Goal: Task Accomplishment & Management: Complete application form

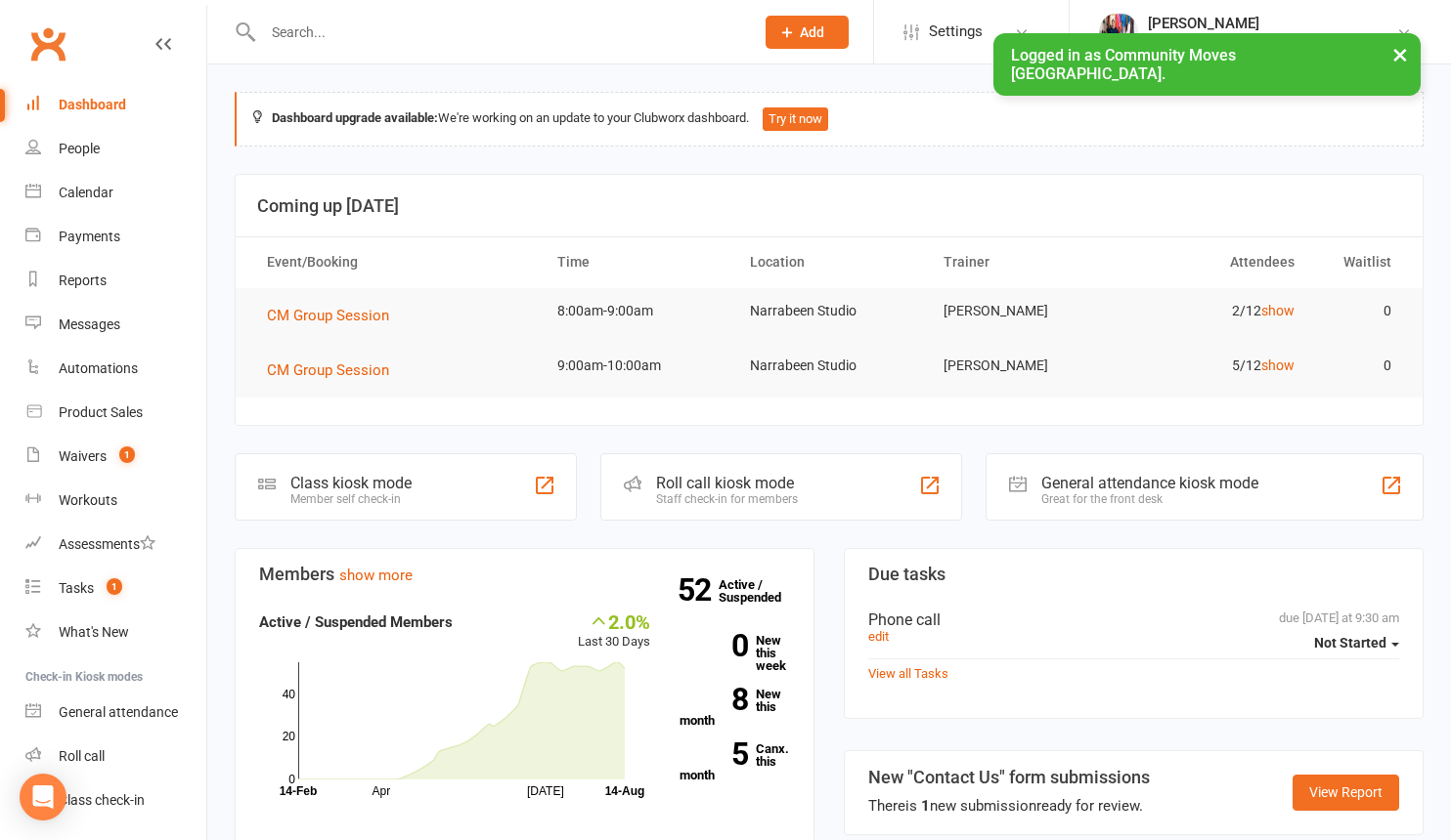
click at [795, 32] on icon at bounding box center [787, 32] width 18 height 18
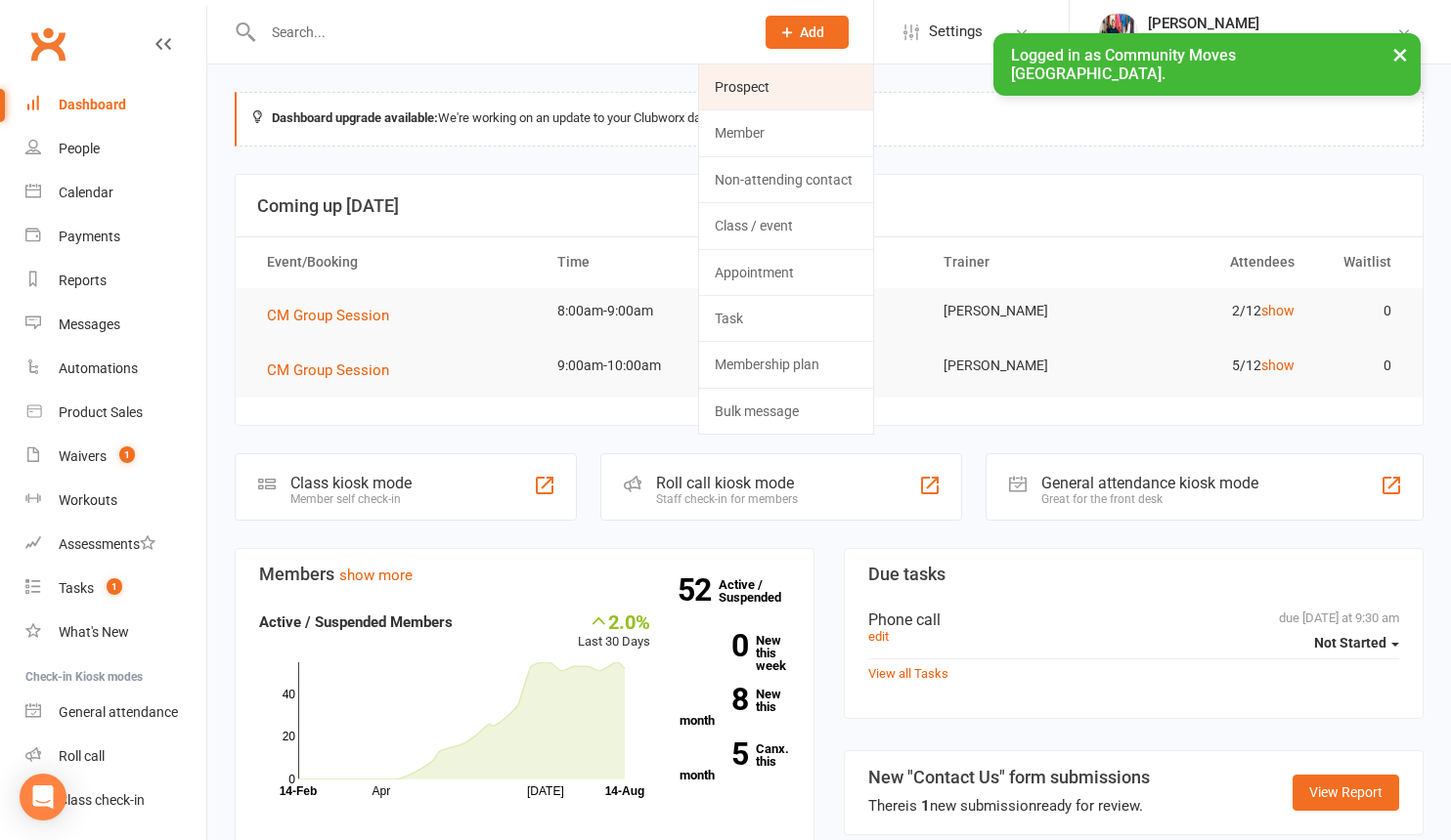
click at [828, 85] on link "Prospect" at bounding box center [786, 87] width 174 height 45
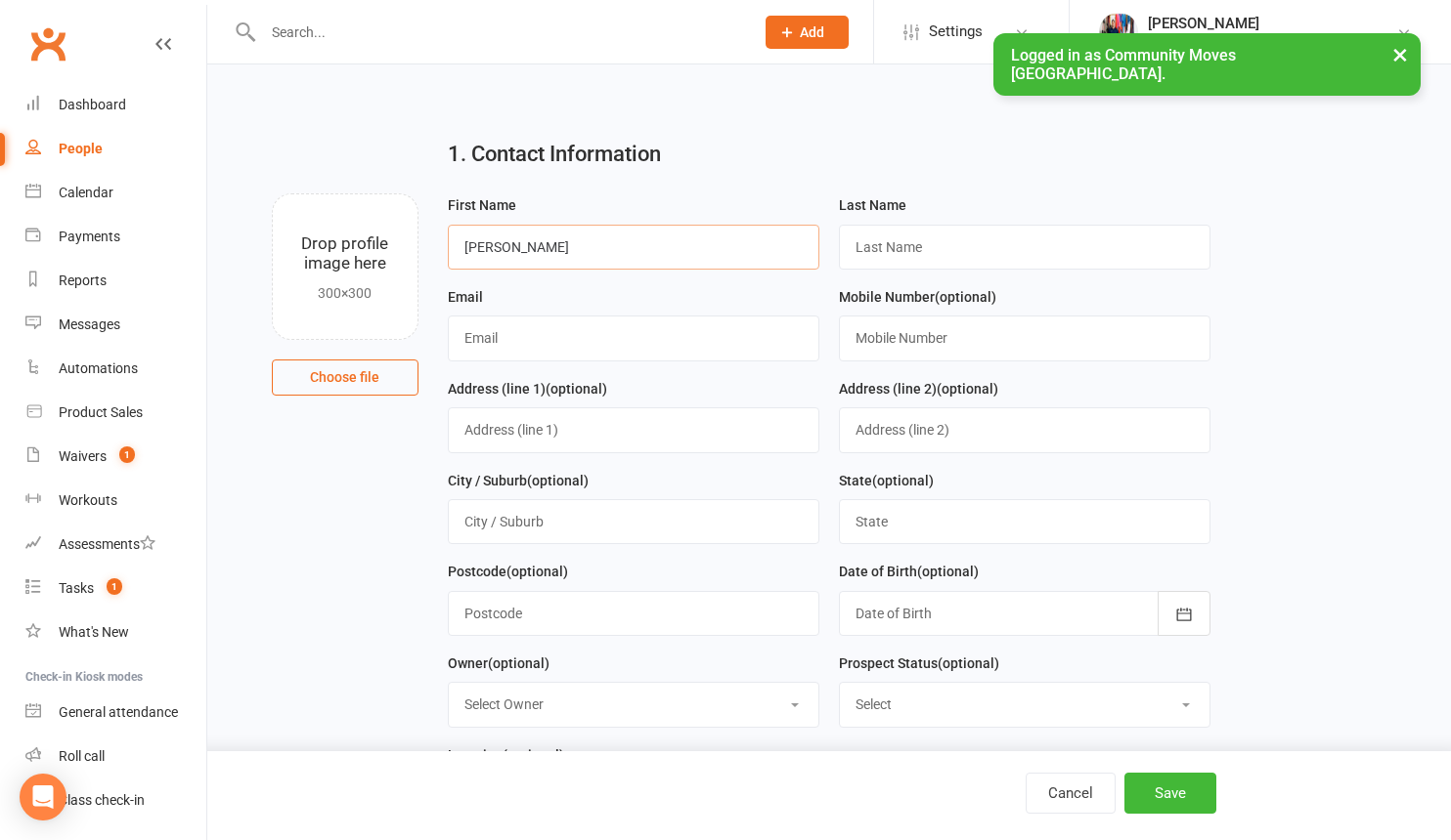
type input "[PERSON_NAME]"
paste input "[EMAIL_ADDRESS][DOMAIN_NAME]"
type input "[EMAIL_ADDRESS][DOMAIN_NAME]"
paste input "[EMAIL_ADDRESS][DOMAIN_NAME]"
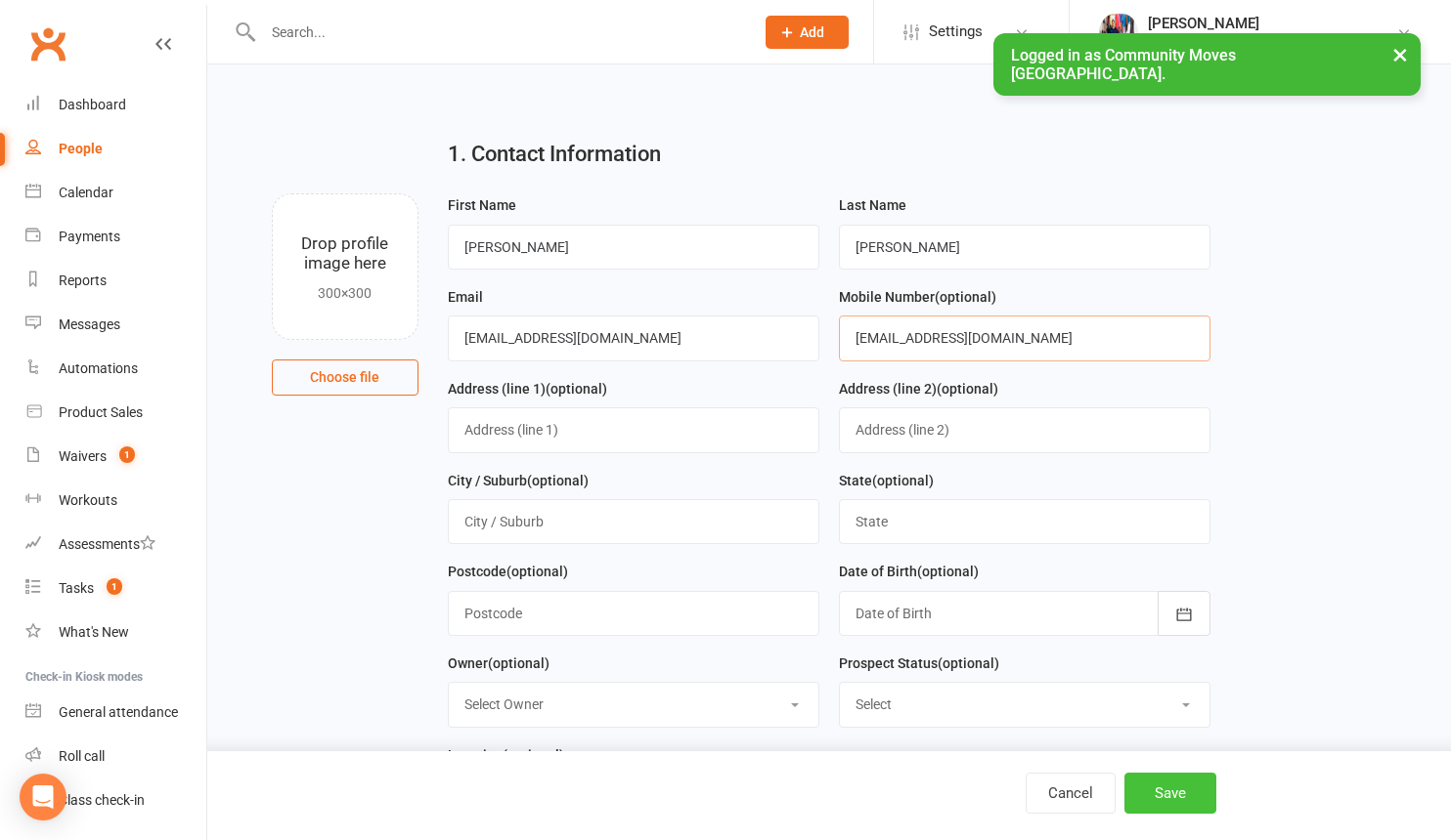
type input "[EMAIL_ADDRESS][DOMAIN_NAME]"
click at [1167, 796] on button "Save" at bounding box center [1170, 793] width 92 height 41
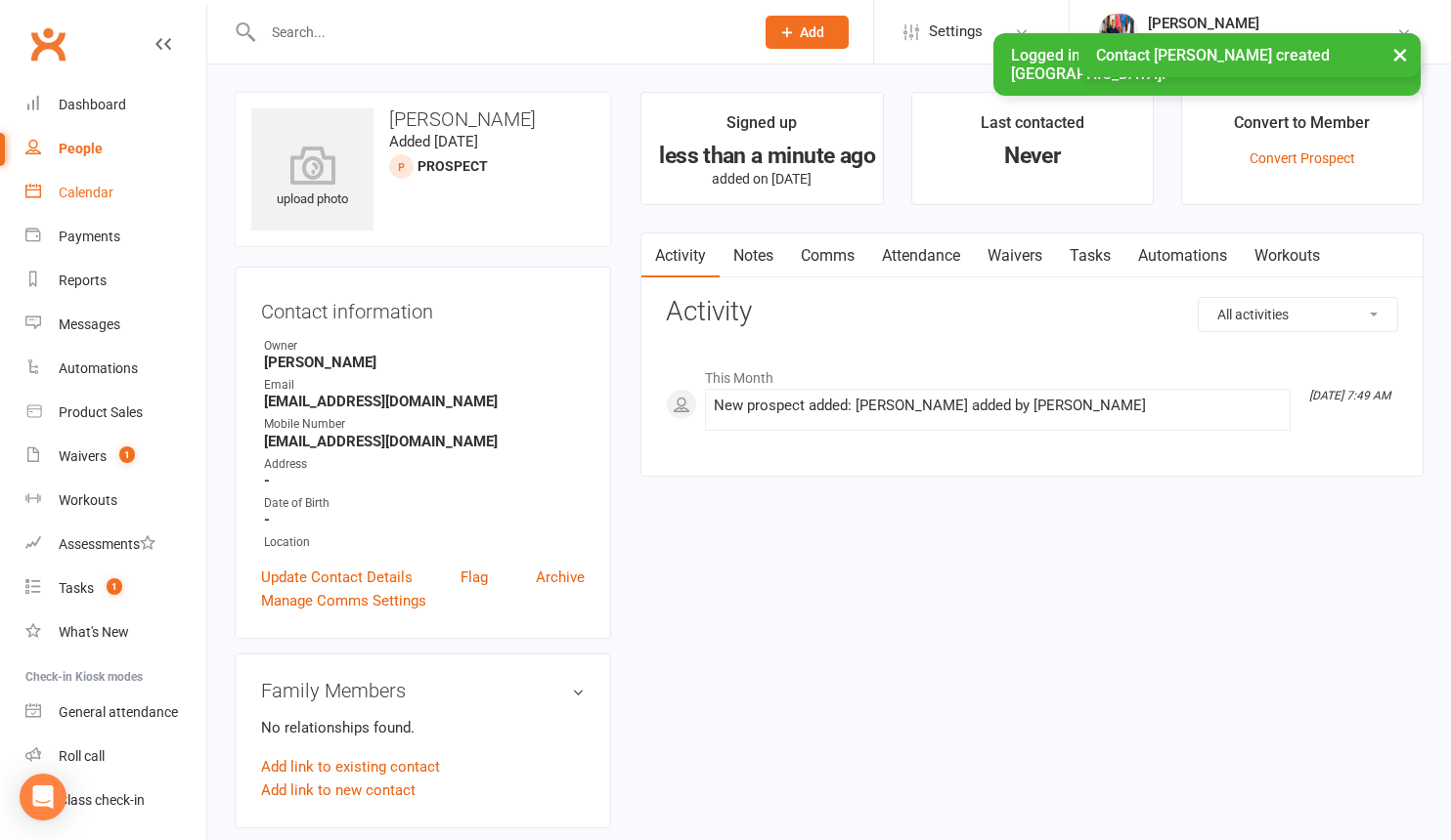
click at [82, 179] on link "Calendar" at bounding box center [115, 193] width 181 height 44
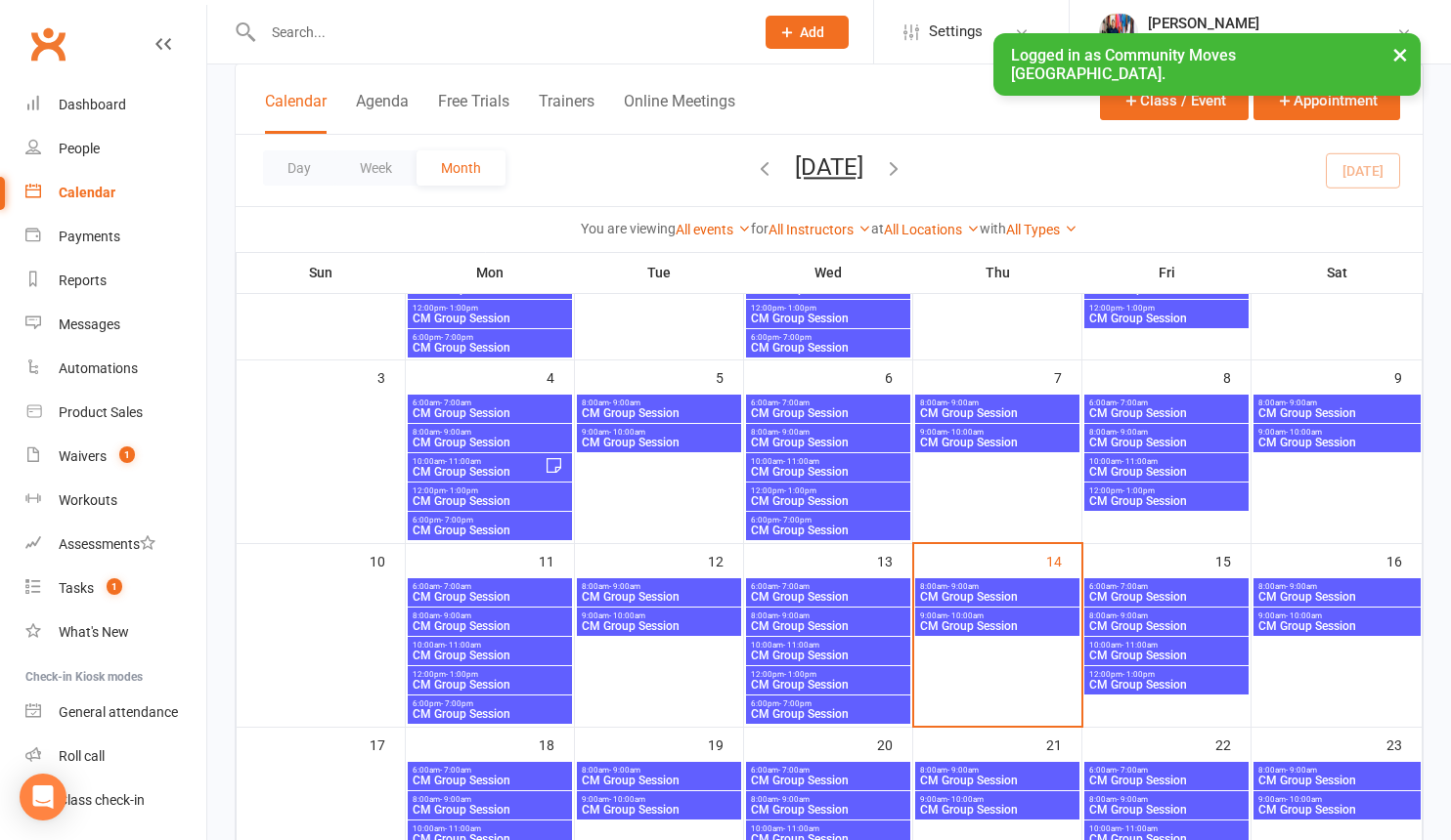
scroll to position [271, 0]
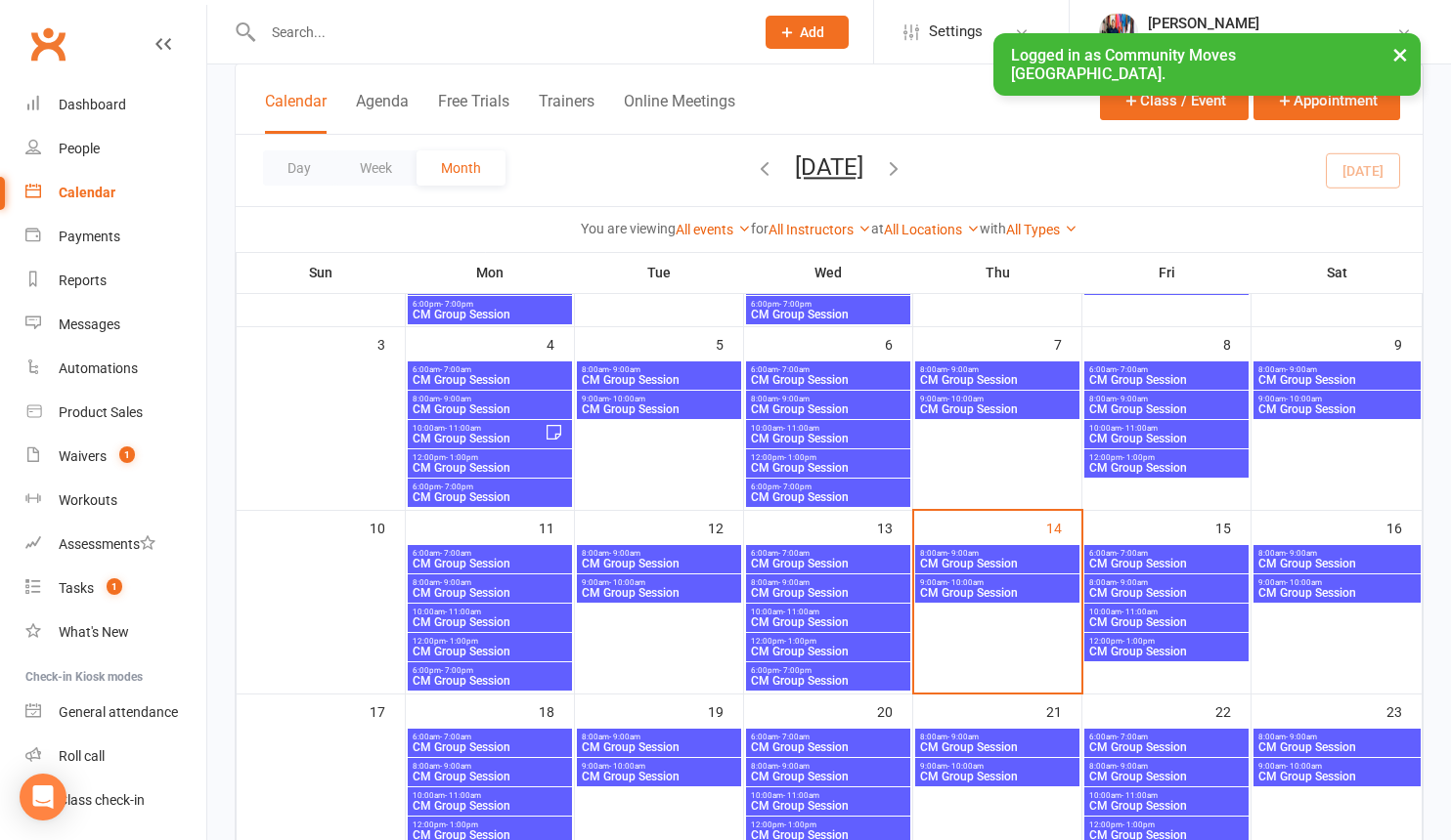
click at [999, 558] on span "CM Group Session" at bounding box center [997, 564] width 157 height 12
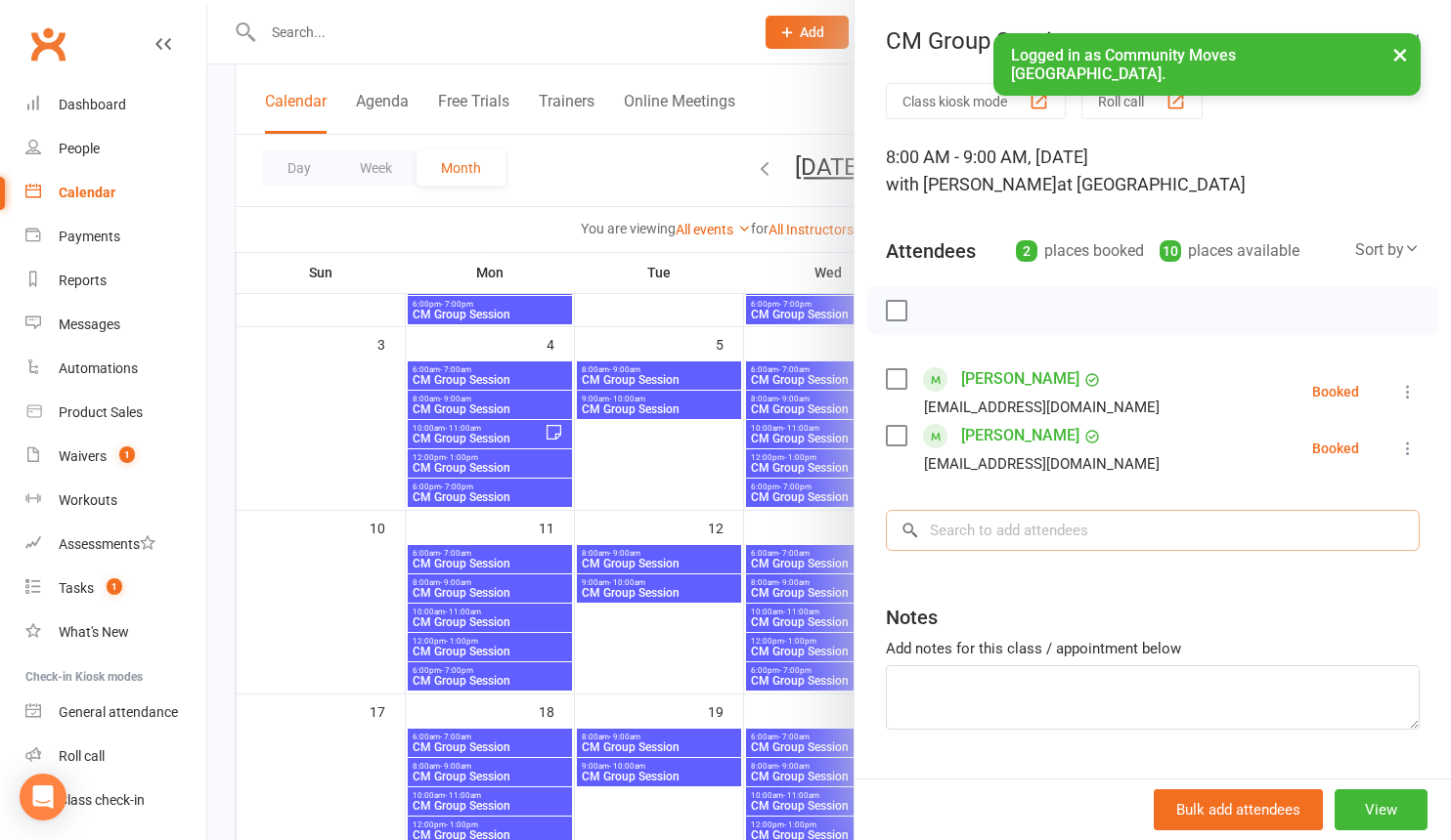
click at [1069, 532] on input "search" at bounding box center [1153, 531] width 534 height 41
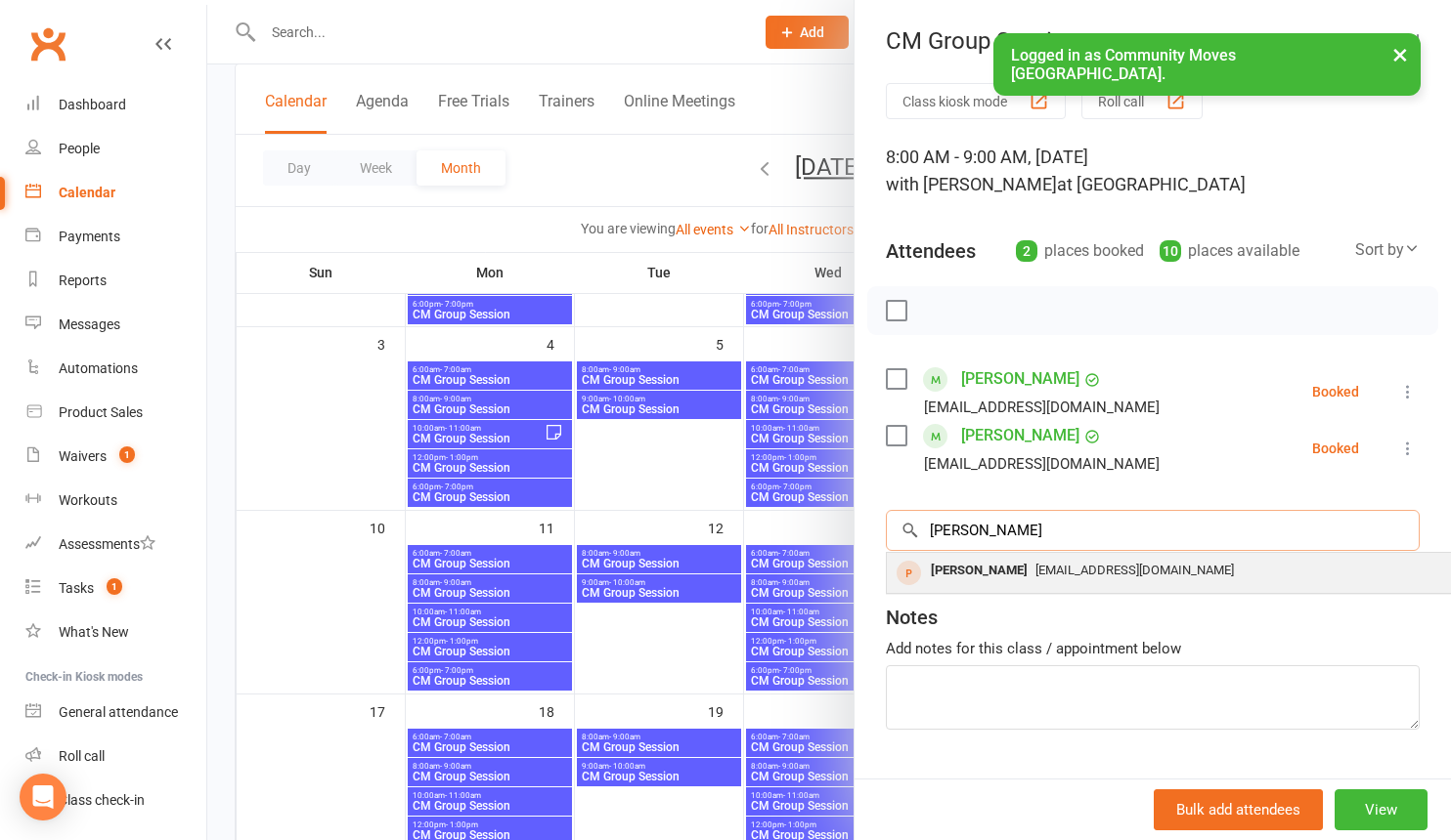
type input "[PERSON_NAME]"
click at [1035, 575] on span "[EMAIL_ADDRESS][DOMAIN_NAME]" at bounding box center [1134, 570] width 199 height 15
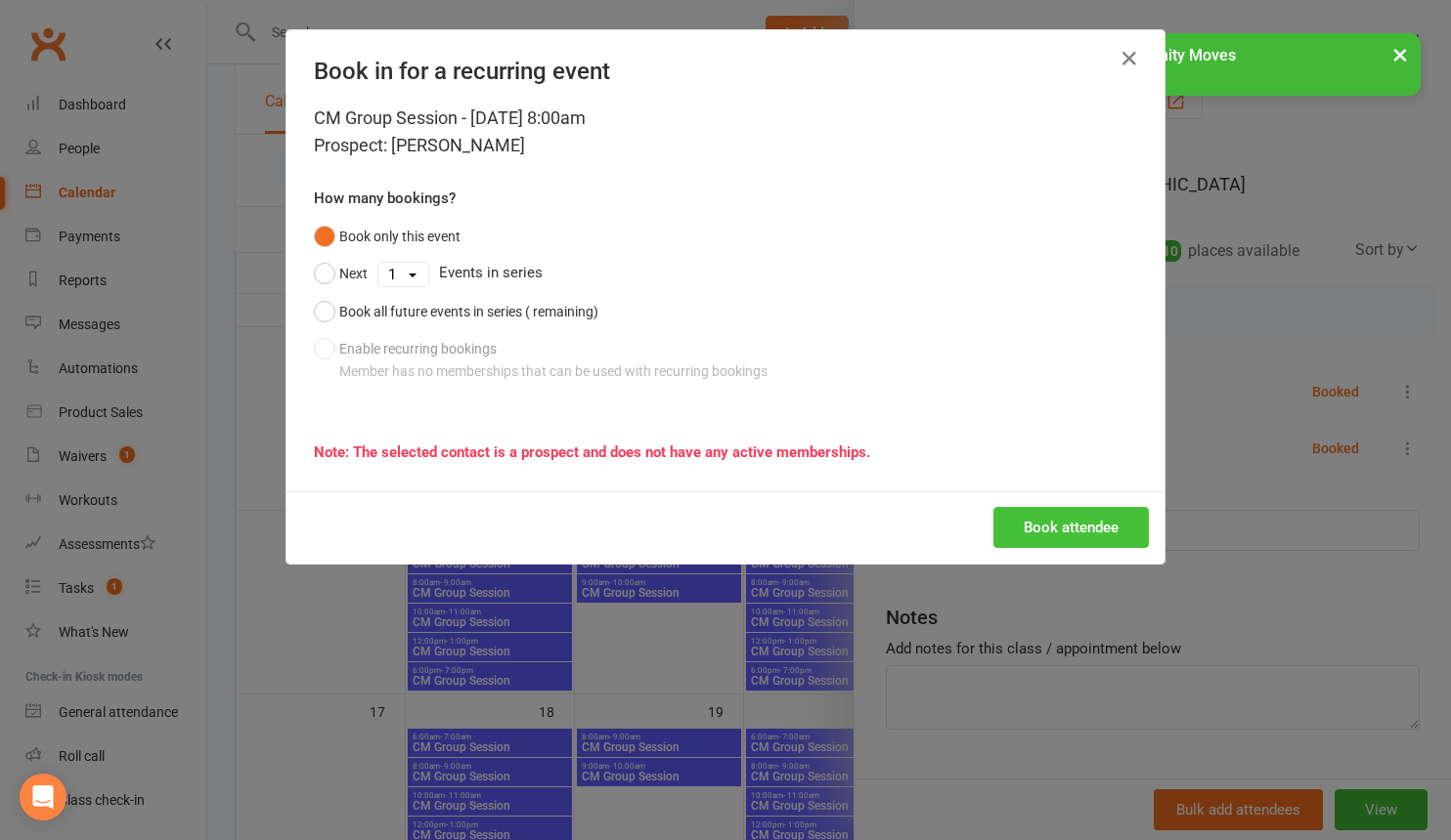
click at [1091, 517] on button "Book attendee" at bounding box center [1070, 528] width 156 height 41
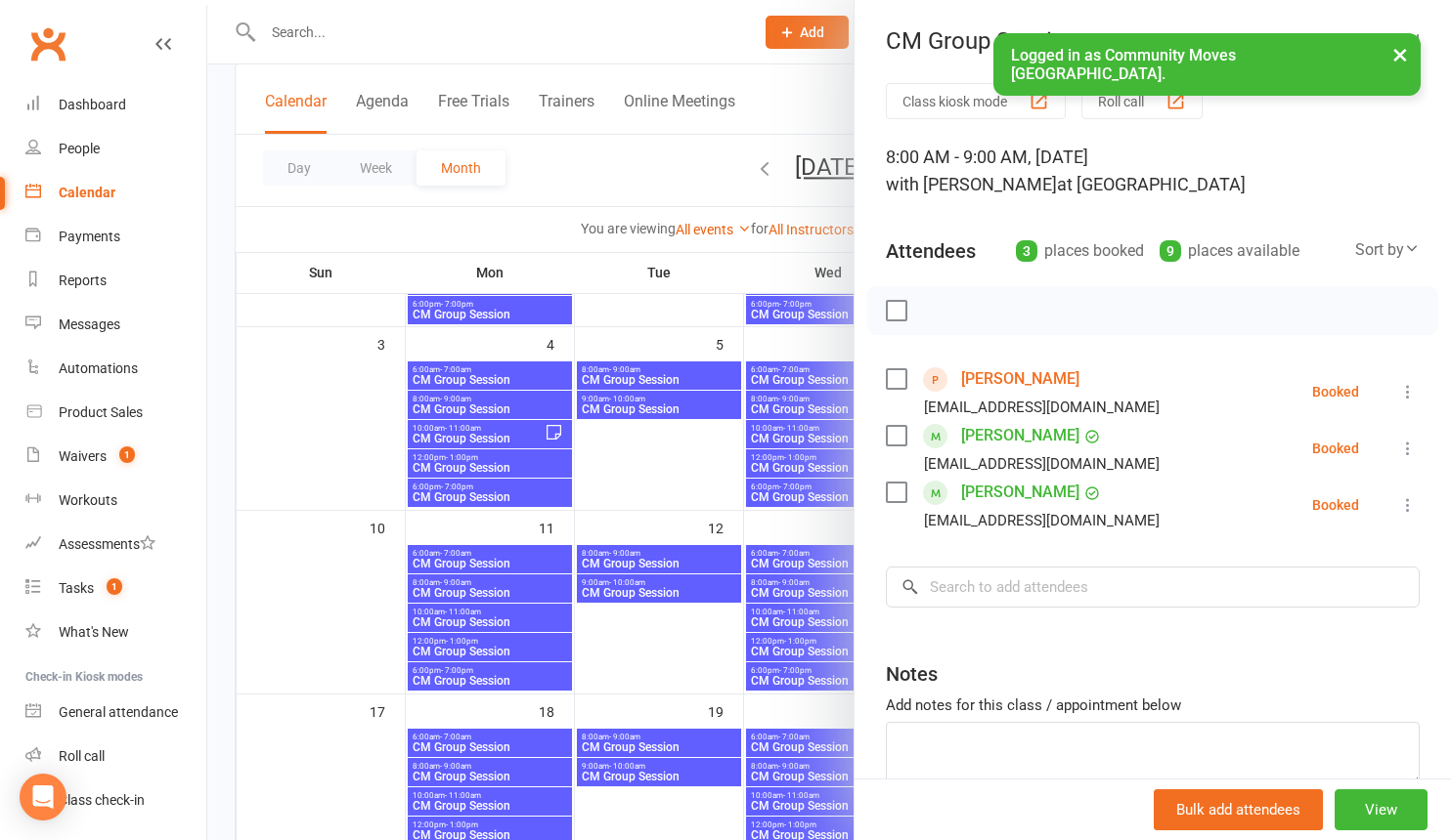
click at [332, 310] on div at bounding box center [829, 420] width 1244 height 840
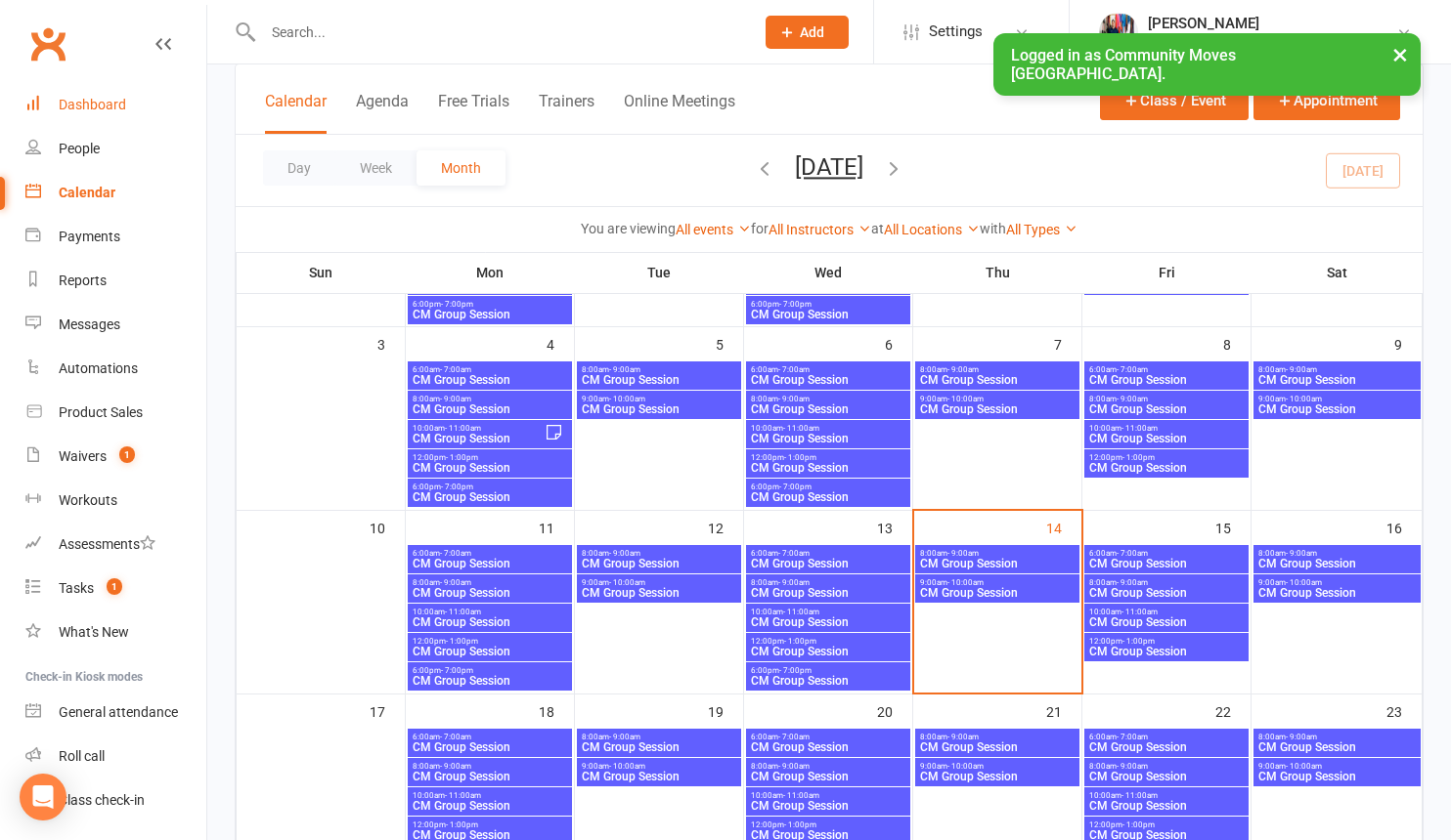
click at [77, 106] on div "Dashboard" at bounding box center [92, 105] width 68 height 16
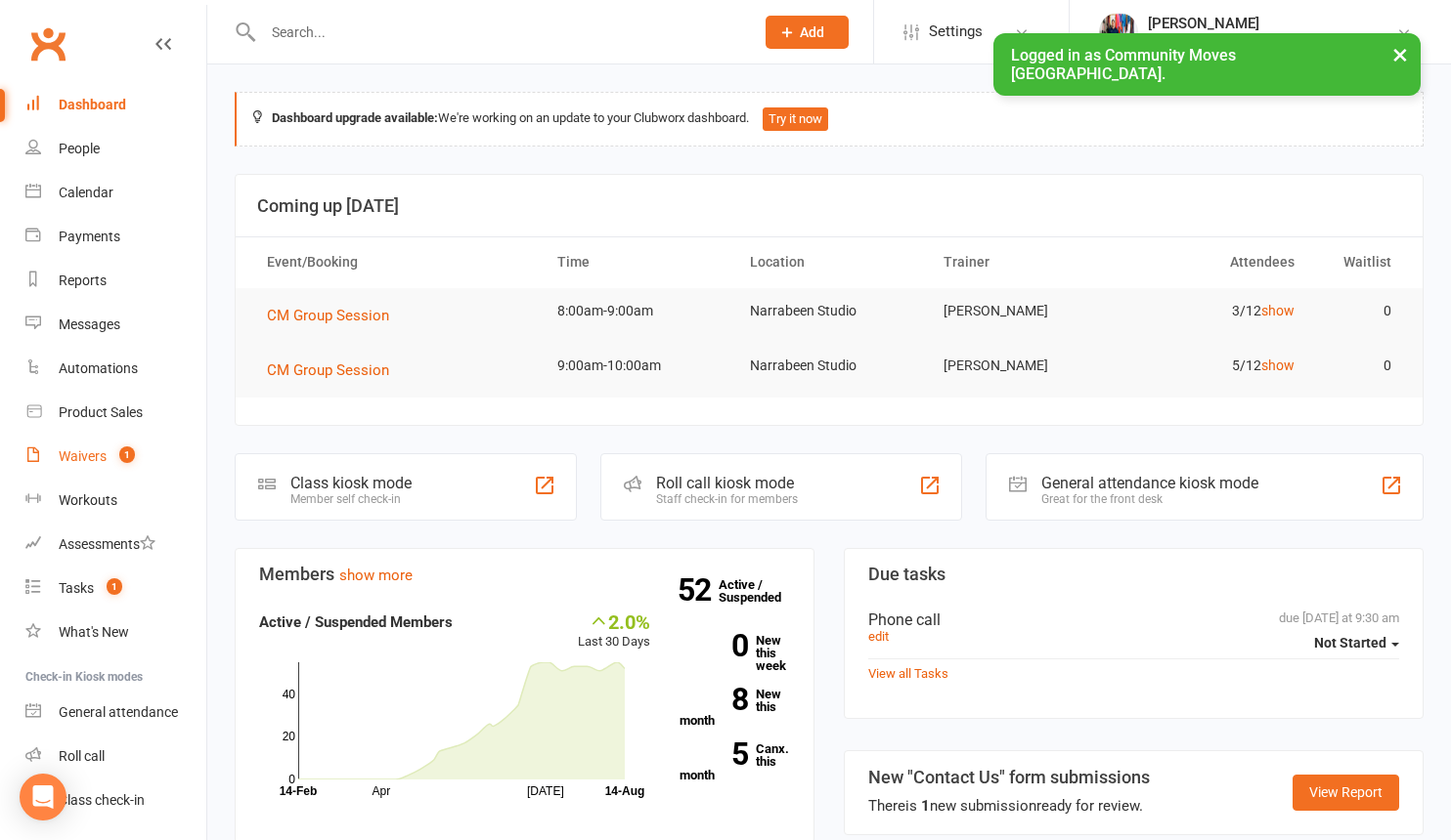
click at [98, 460] on div "Waivers" at bounding box center [82, 457] width 48 height 16
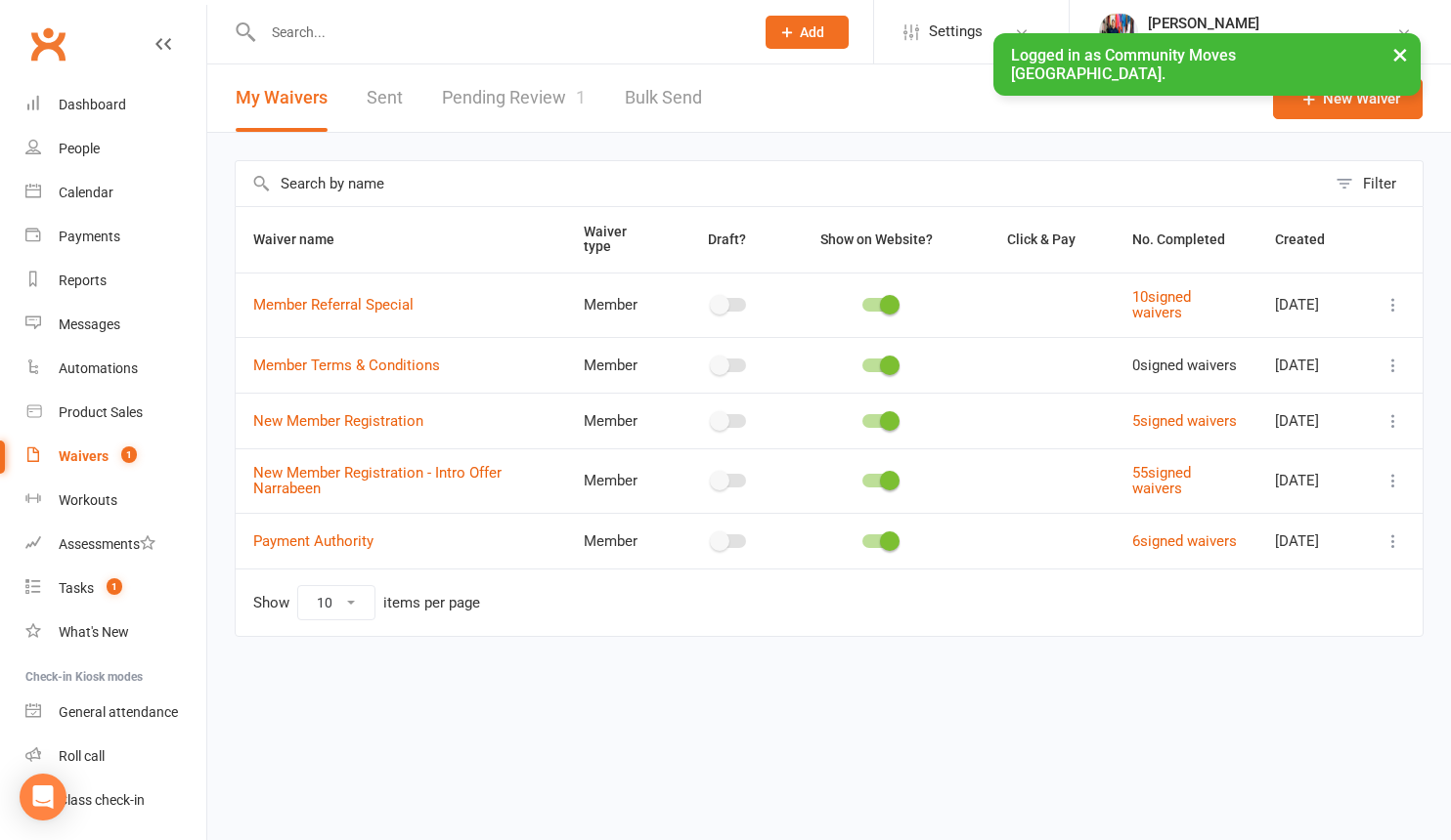
click at [538, 107] on link "Pending Review 1" at bounding box center [514, 98] width 144 height 67
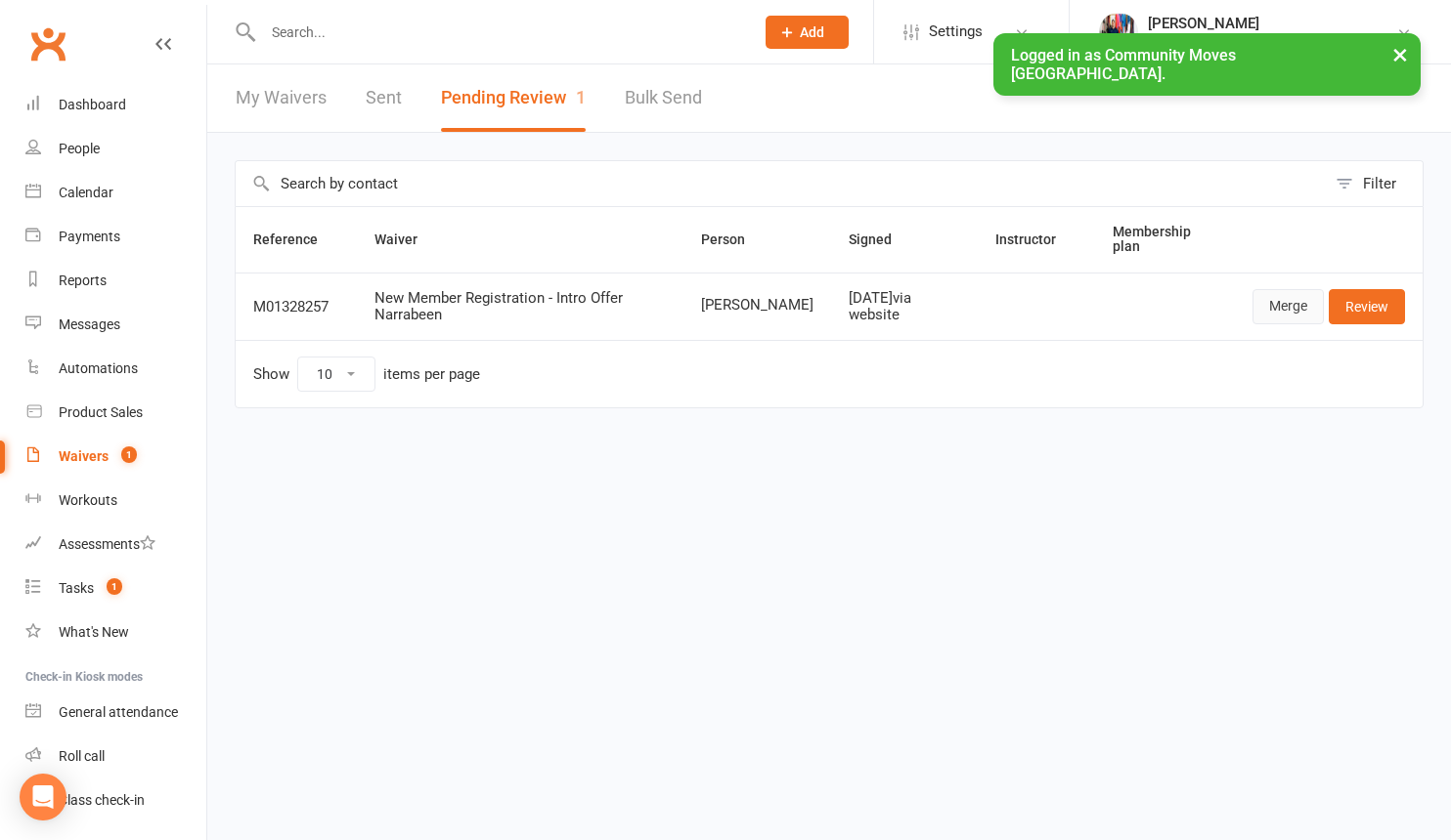
click at [1284, 307] on link "Merge" at bounding box center [1288, 307] width 71 height 35
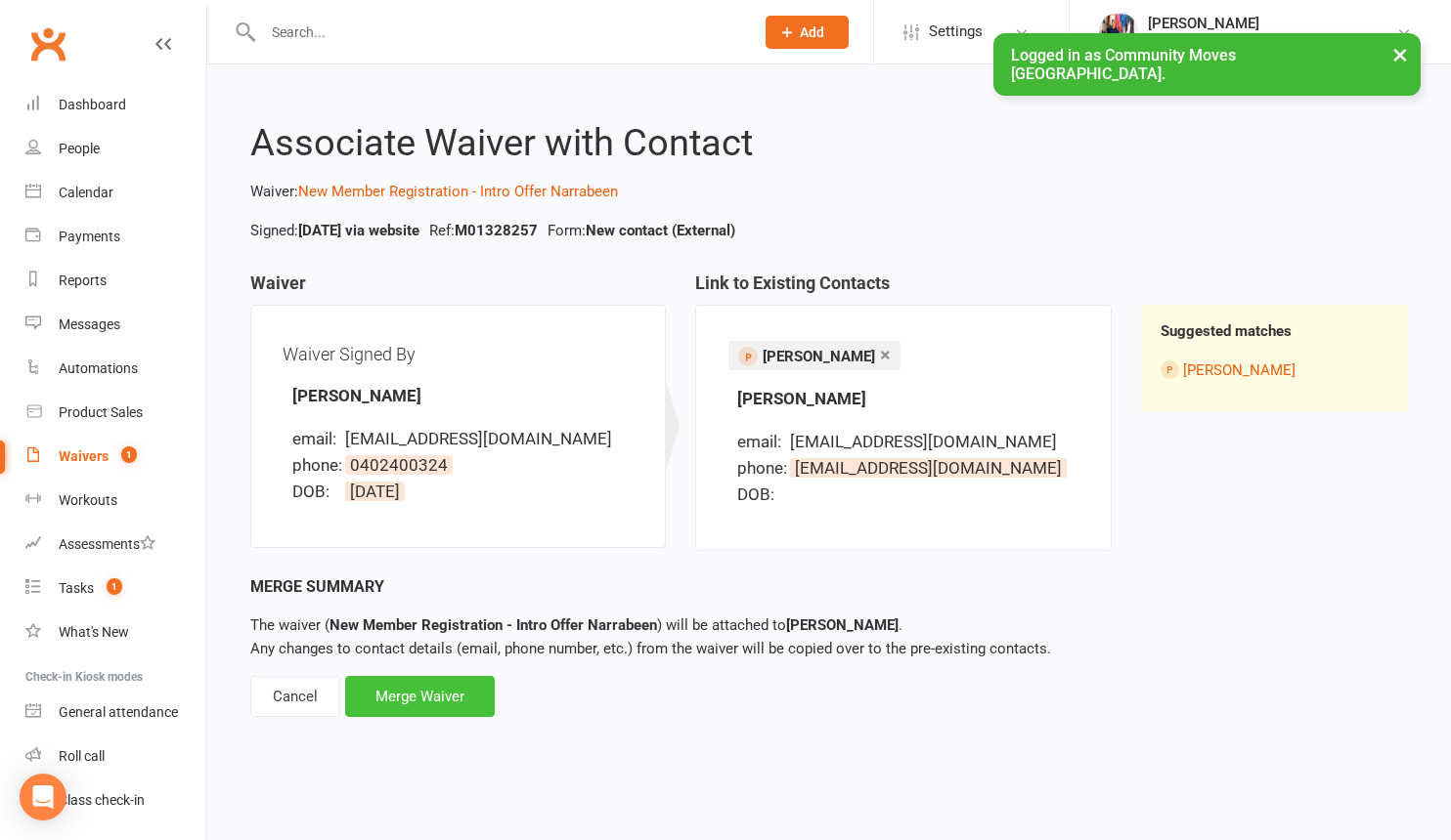
click at [462, 700] on div "Merge Waiver" at bounding box center [420, 696] width 150 height 41
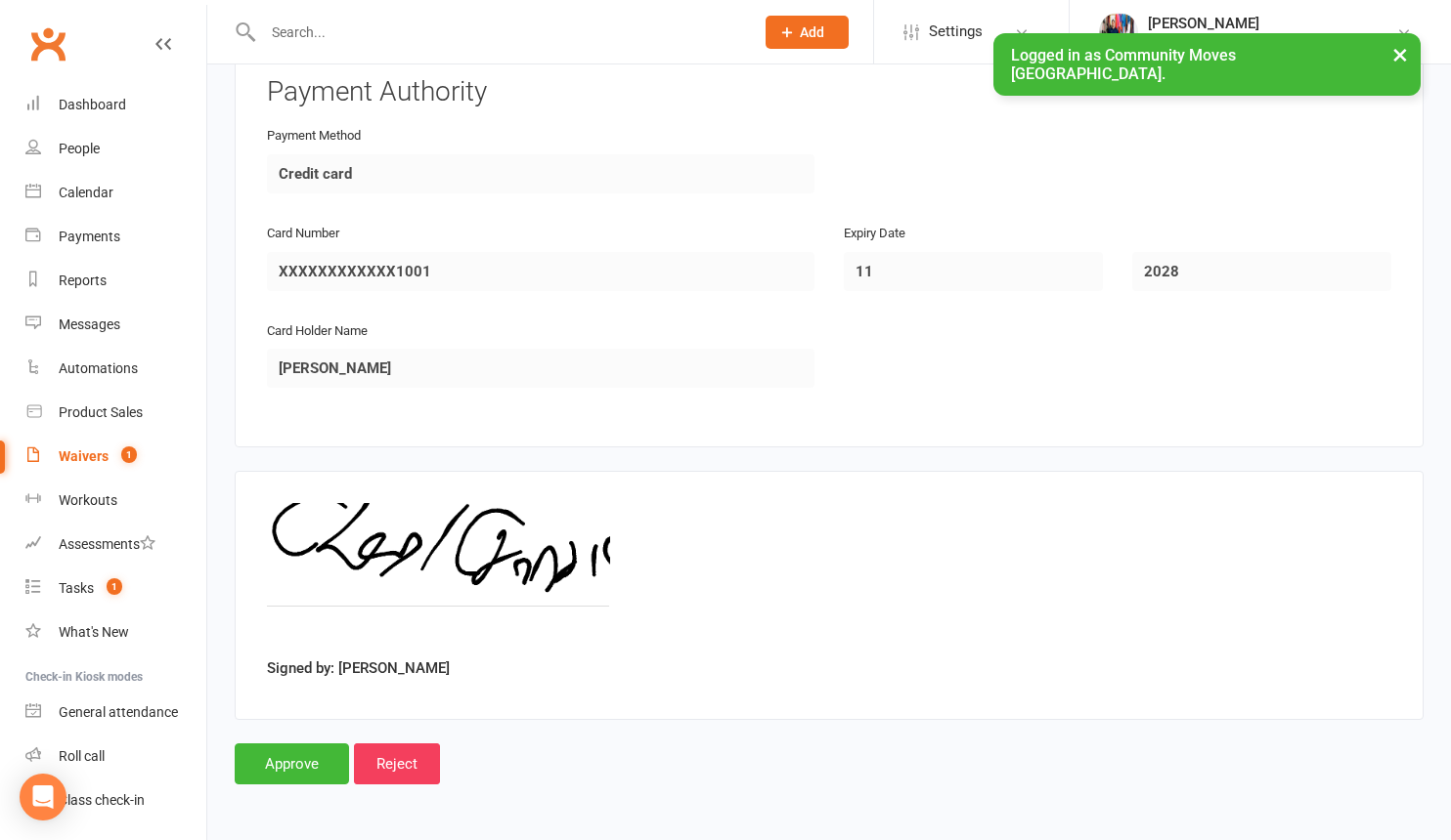
scroll to position [1504, 0]
click at [301, 743] on input "Approve" at bounding box center [292, 764] width 114 height 41
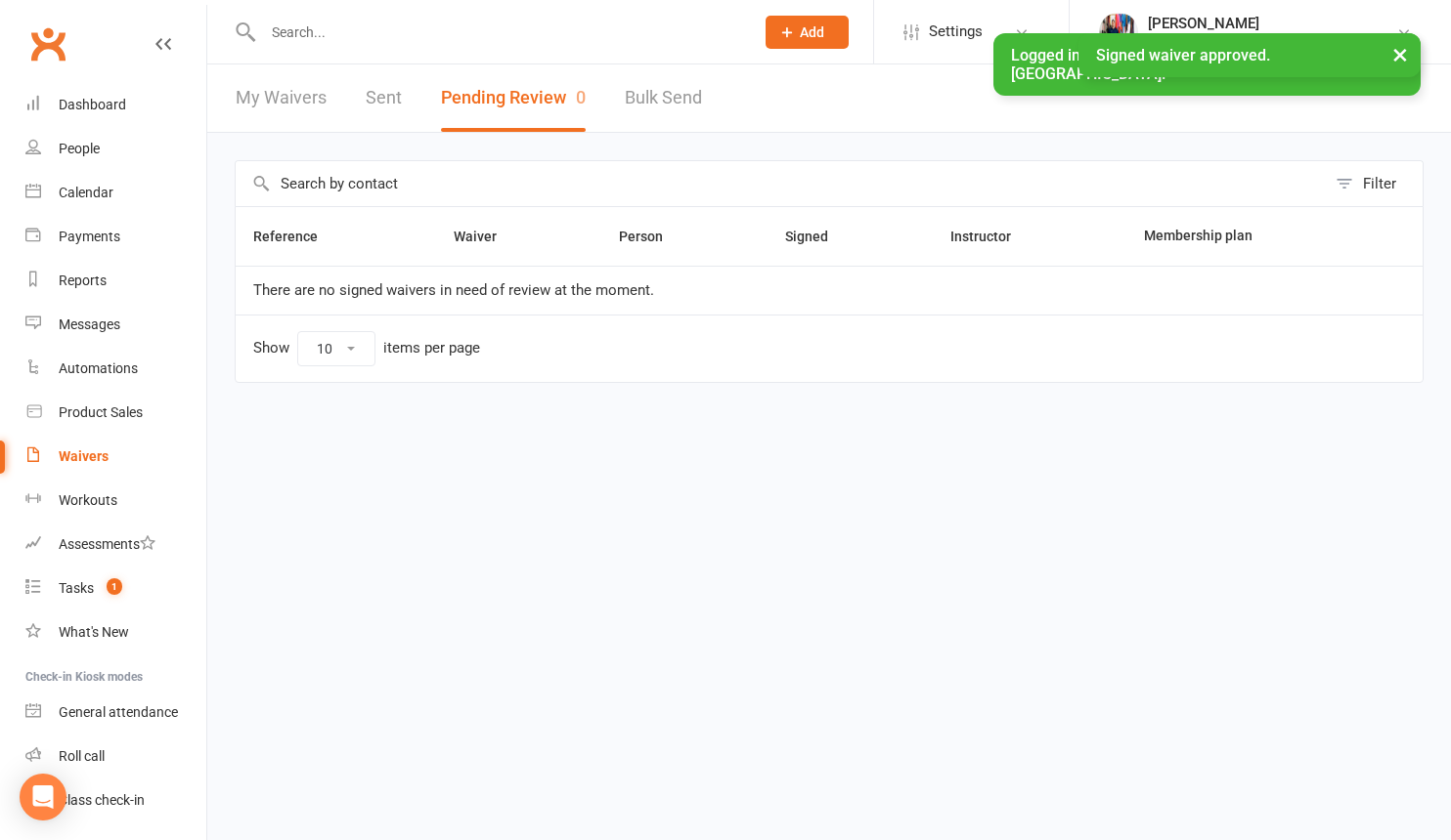
click at [289, 39] on input "text" at bounding box center [499, 32] width 483 height 27
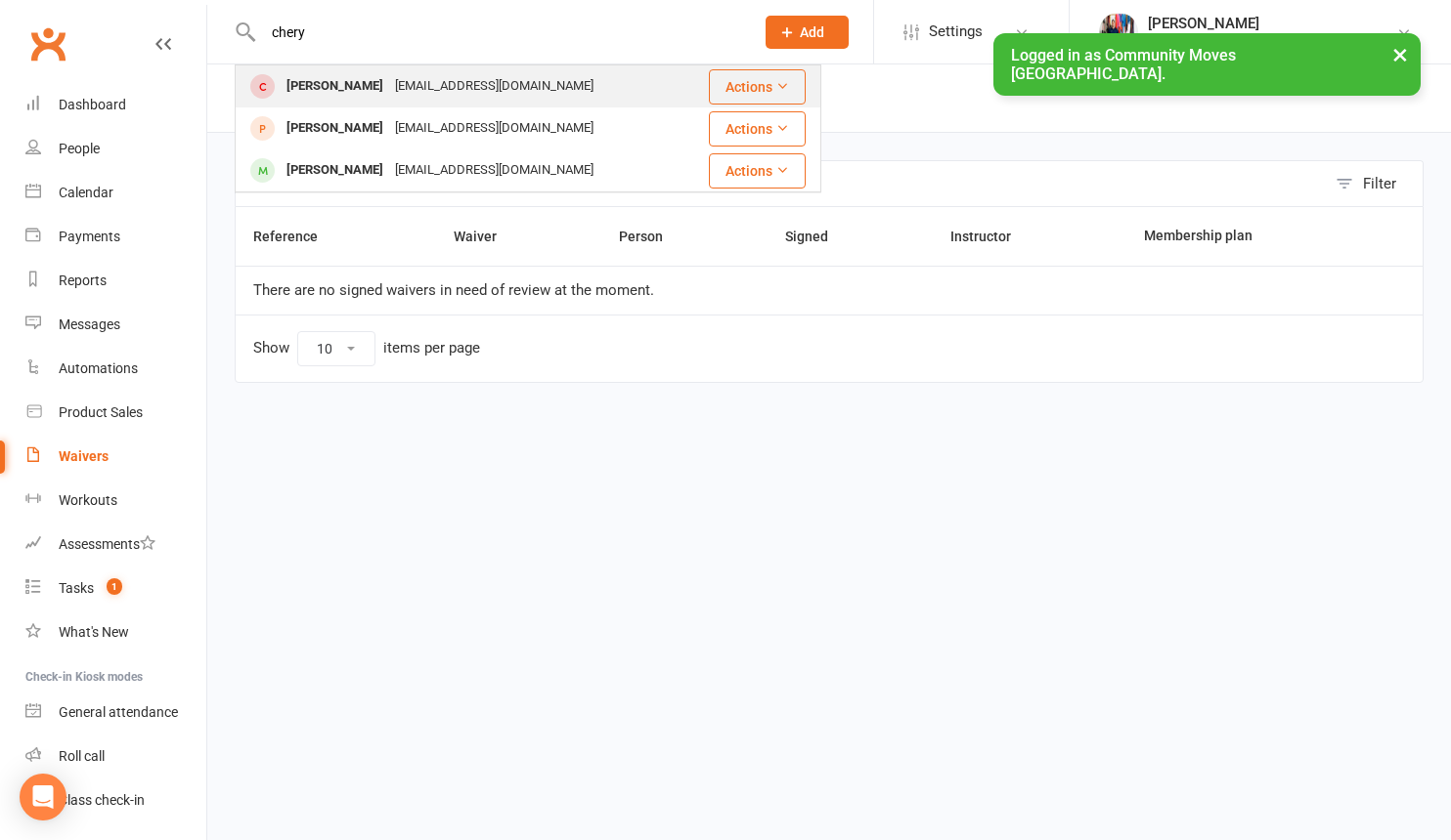
type input "chery"
click at [317, 79] on div "[PERSON_NAME]" at bounding box center [335, 86] width 109 height 28
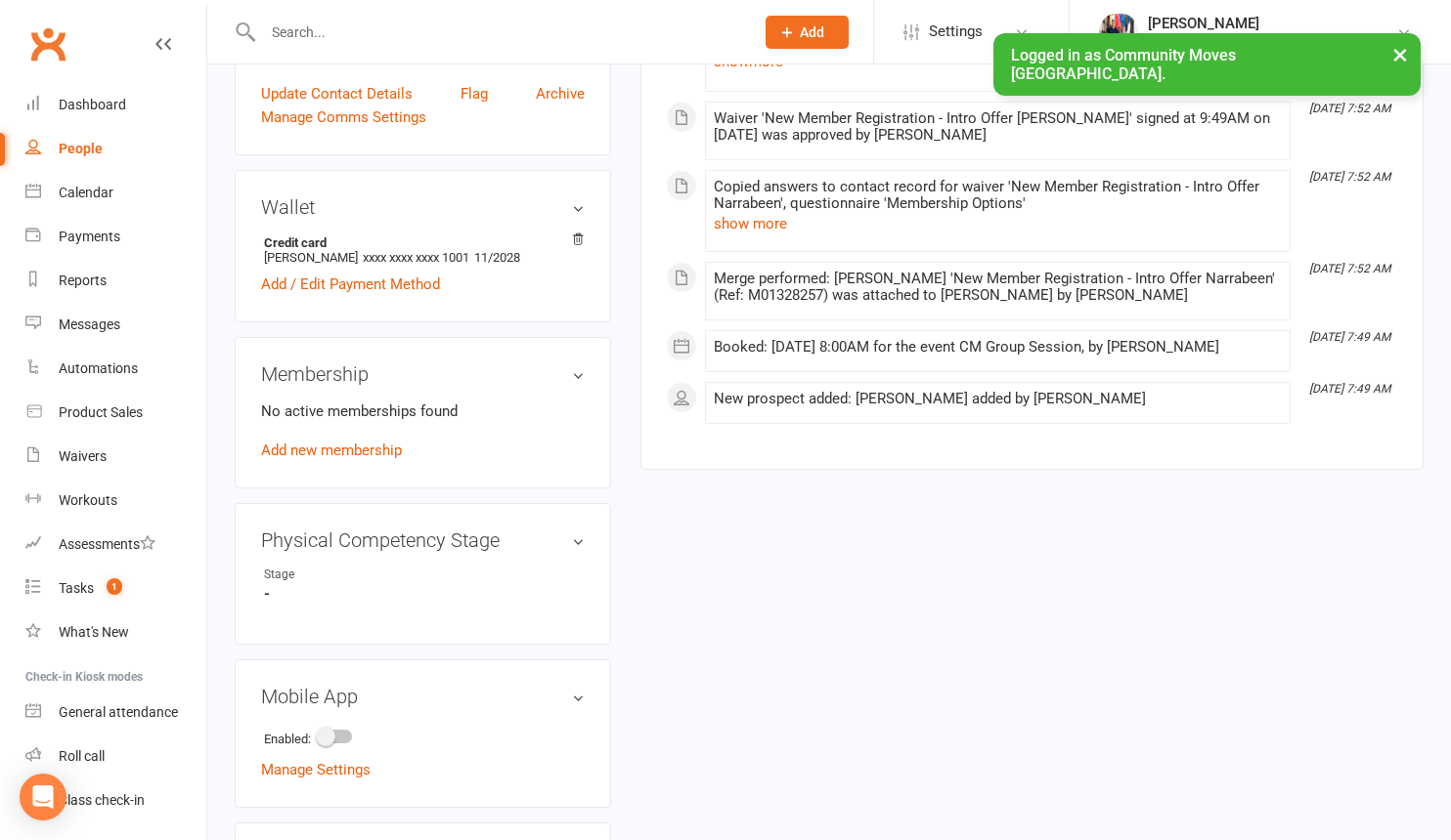
scroll to position [525, 0]
click at [372, 448] on link "Add new membership" at bounding box center [332, 449] width 141 height 18
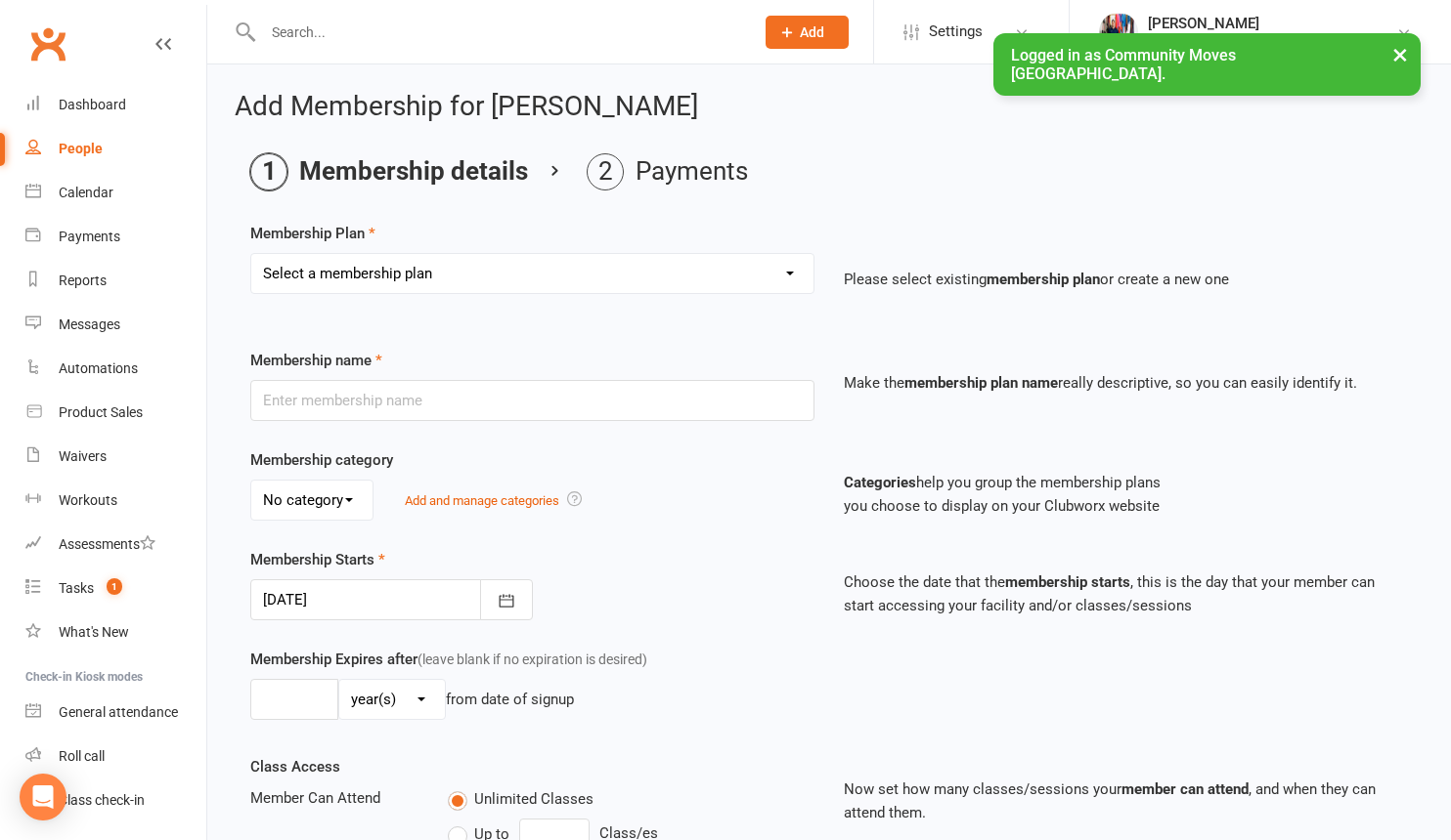
click at [489, 321] on div "Membership Plan Select a membership plan Create new Membership Plan Silver 12 M…" at bounding box center [829, 705] width 1157 height 967
click at [82, 104] on div "Dashboard" at bounding box center [92, 105] width 68 height 16
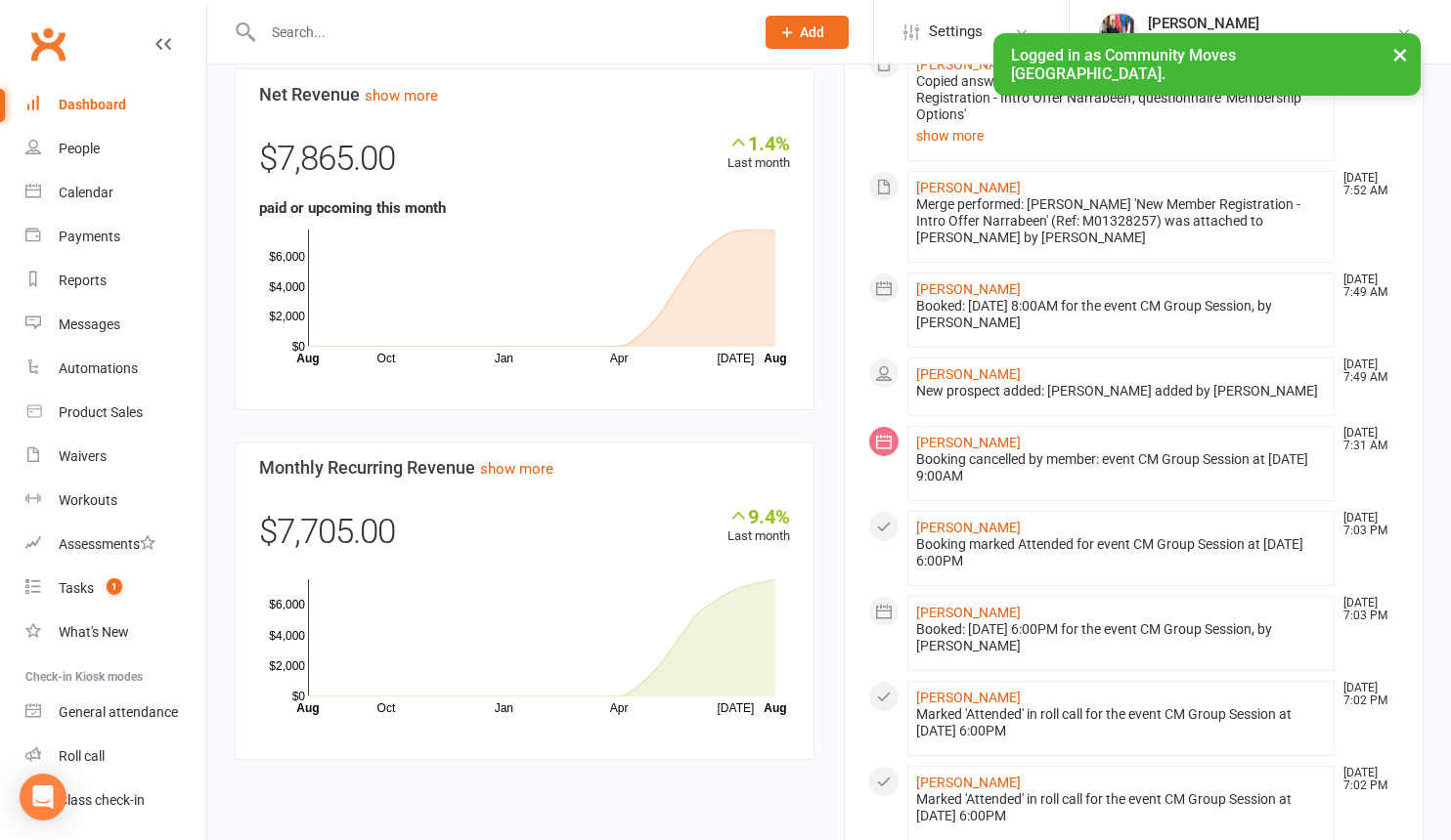
scroll to position [1118, 0]
